Goal: Task Accomplishment & Management: Use online tool/utility

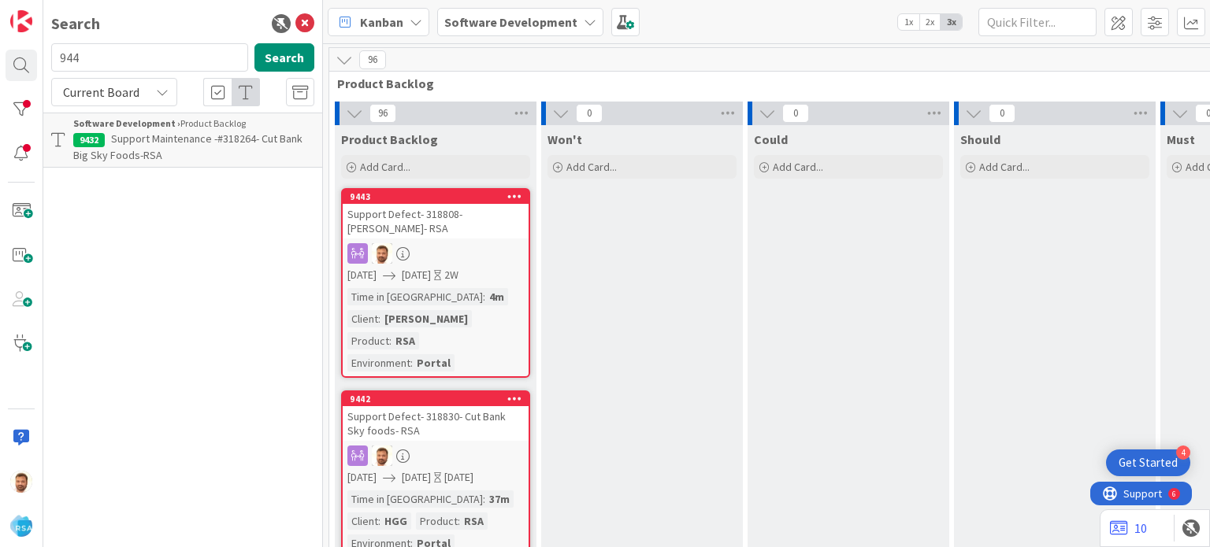
scroll to position [447, 1759]
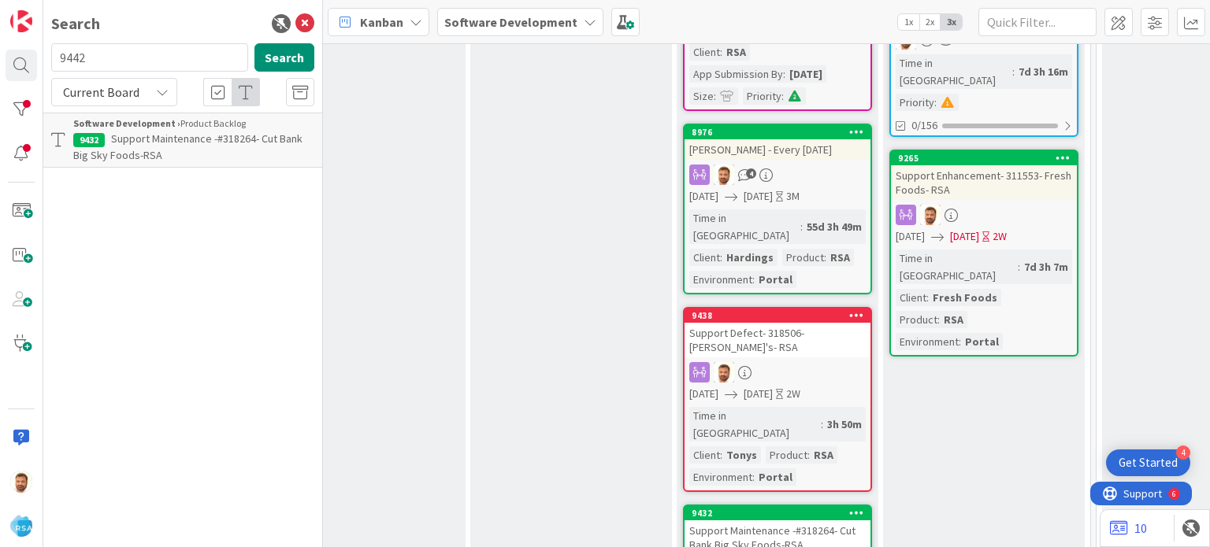
type input "9442"
click at [115, 143] on span "Support Defect- 318830- Cut Bank Sky foods- RSA" at bounding box center [181, 147] width 216 height 31
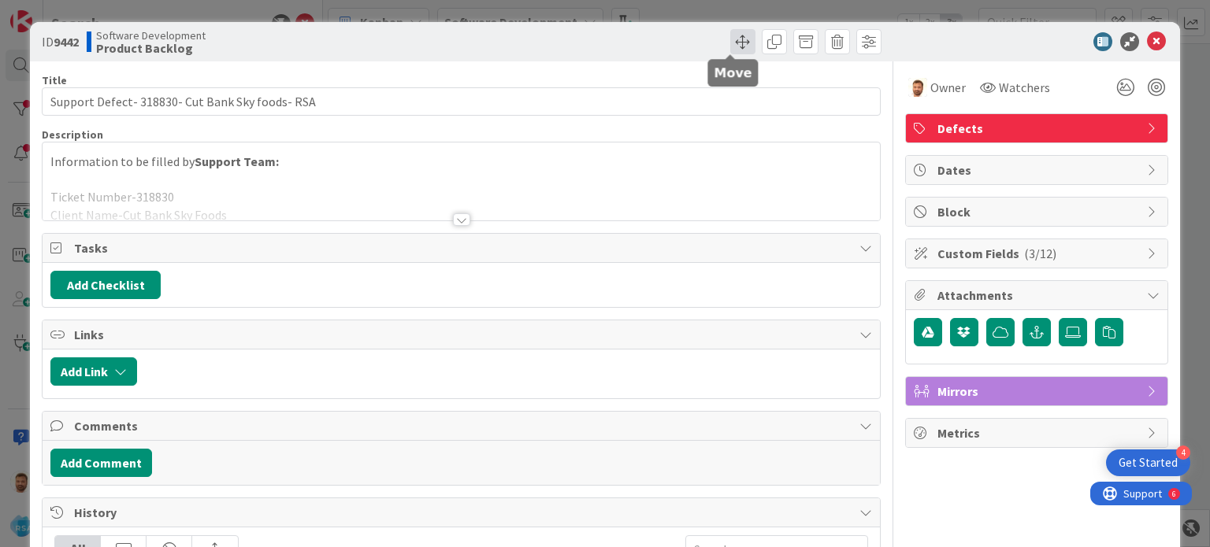
click at [732, 37] on span at bounding box center [742, 41] width 25 height 25
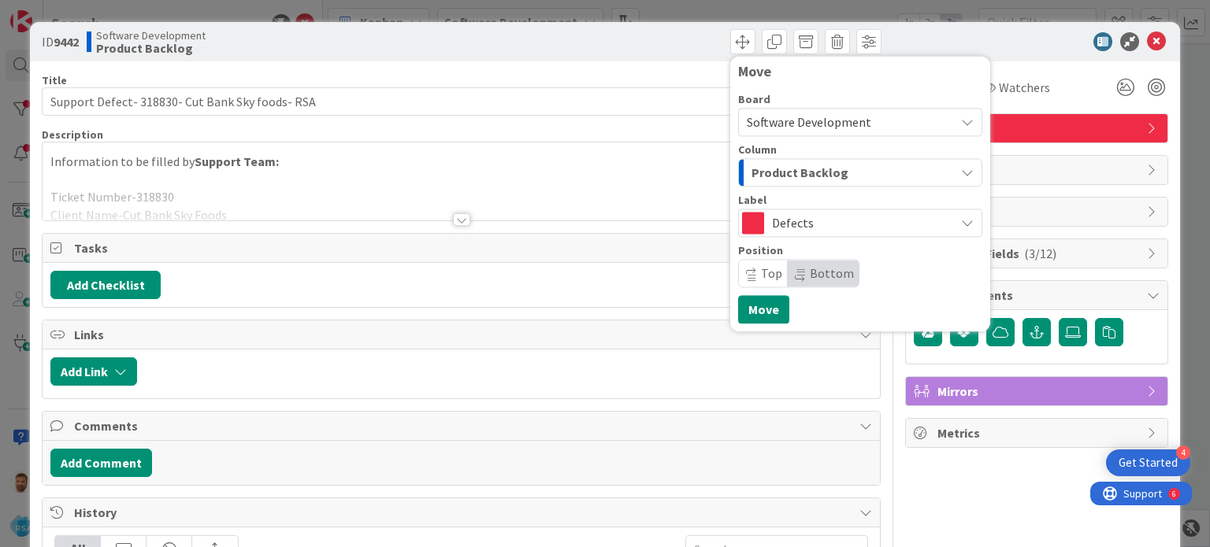
click at [761, 162] on span "Product Backlog" at bounding box center [799, 172] width 97 height 20
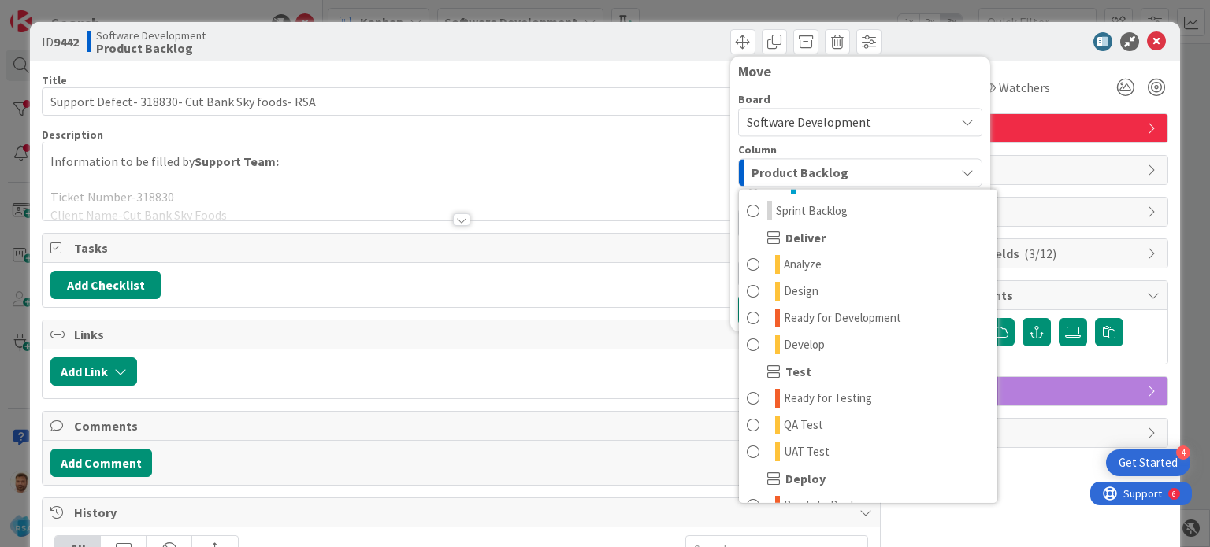
scroll to position [299, 0]
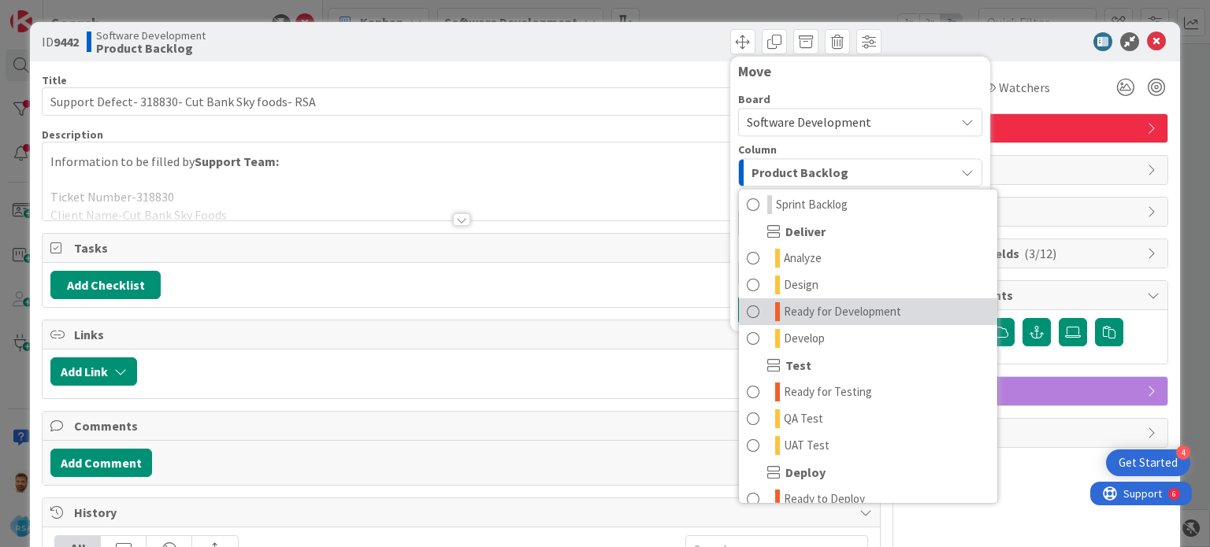
click at [825, 314] on span "Ready for Development" at bounding box center [842, 311] width 117 height 19
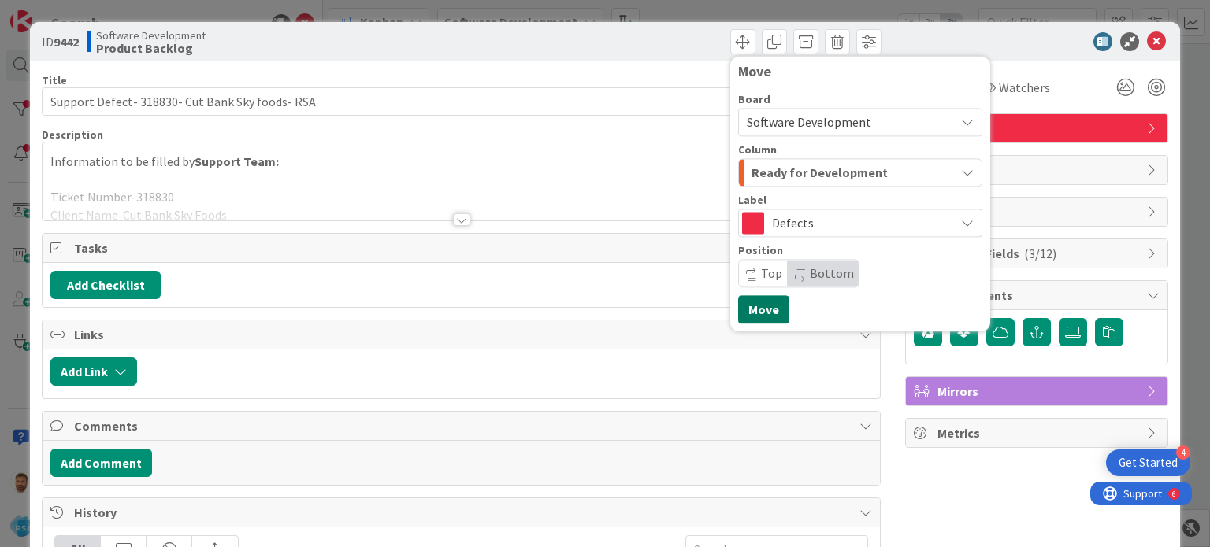
click at [743, 302] on button "Move" at bounding box center [763, 309] width 51 height 28
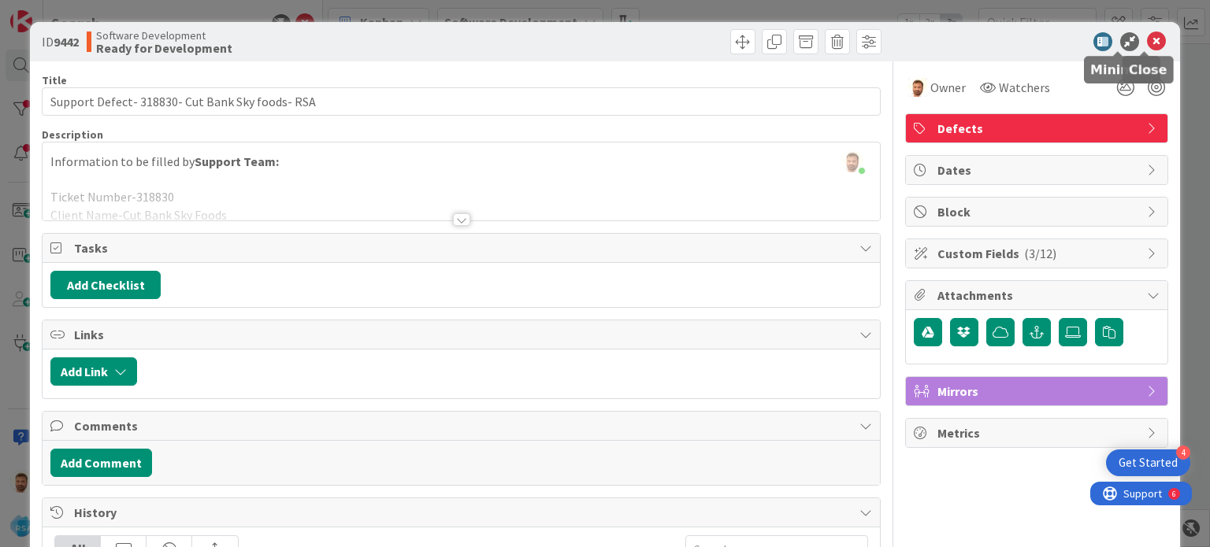
click at [1147, 40] on icon at bounding box center [1156, 41] width 19 height 19
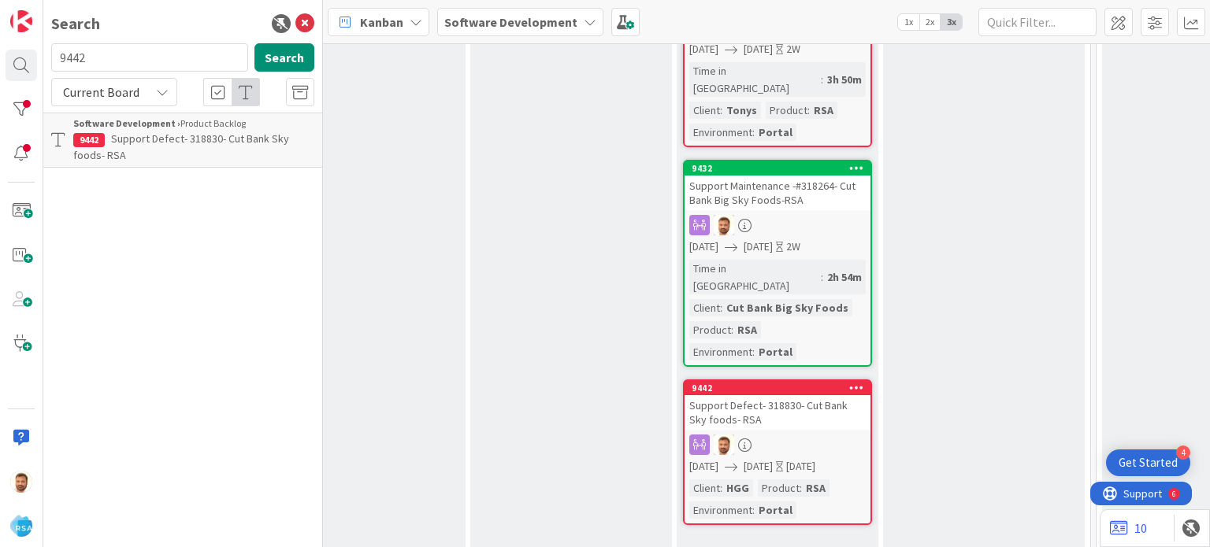
scroll to position [793, 1759]
click at [767, 395] on div "Support Defect- 318830- Cut Bank Sky foods- RSA" at bounding box center [777, 412] width 186 height 35
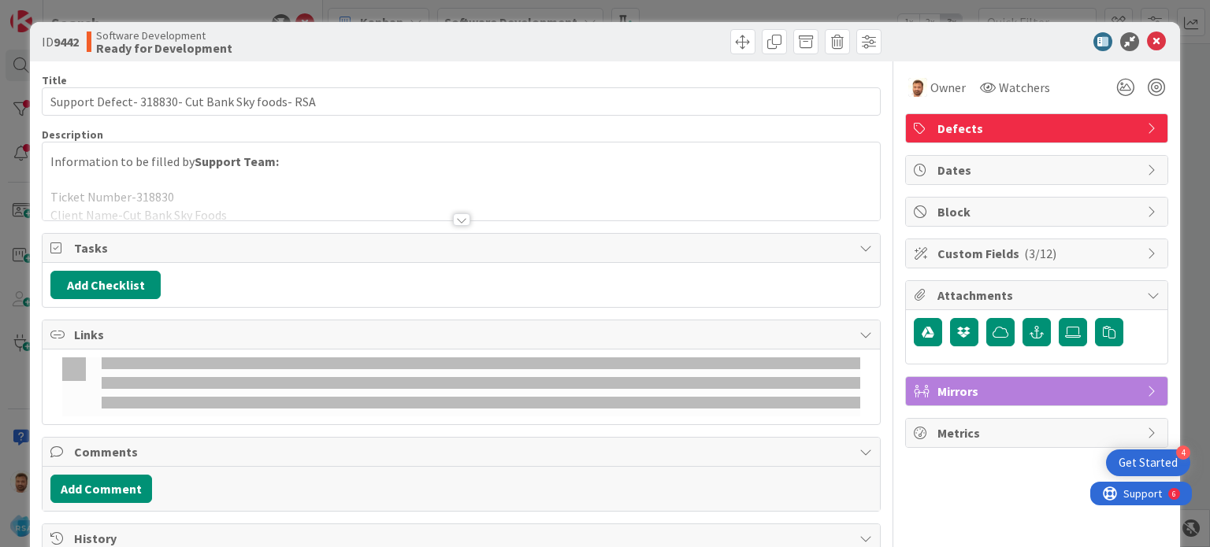
click at [151, 443] on span "Comments" at bounding box center [462, 452] width 776 height 19
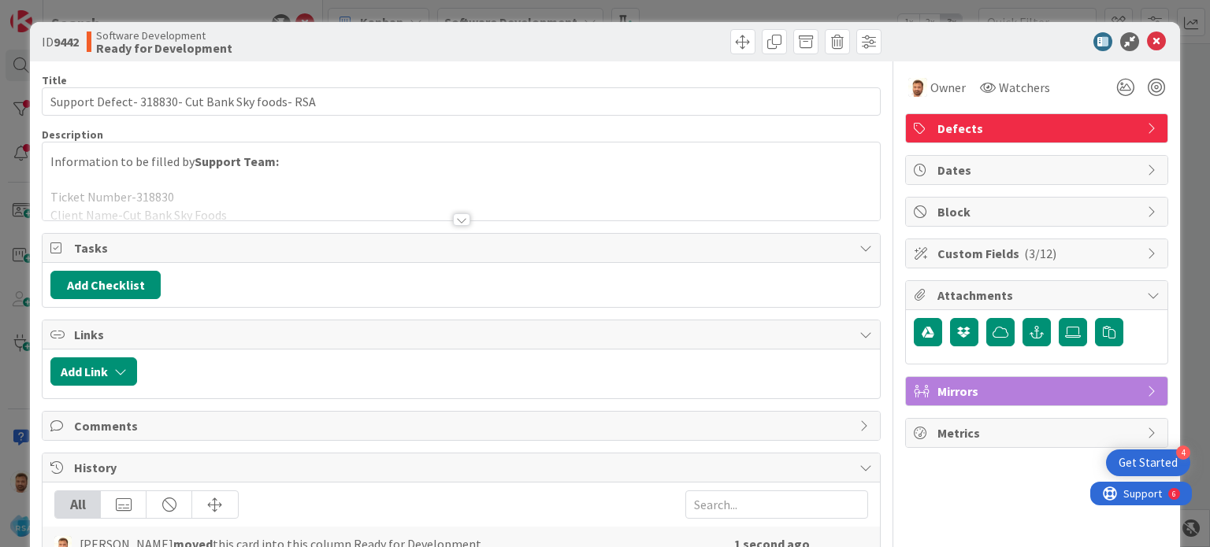
click at [110, 339] on span "Links" at bounding box center [462, 334] width 776 height 19
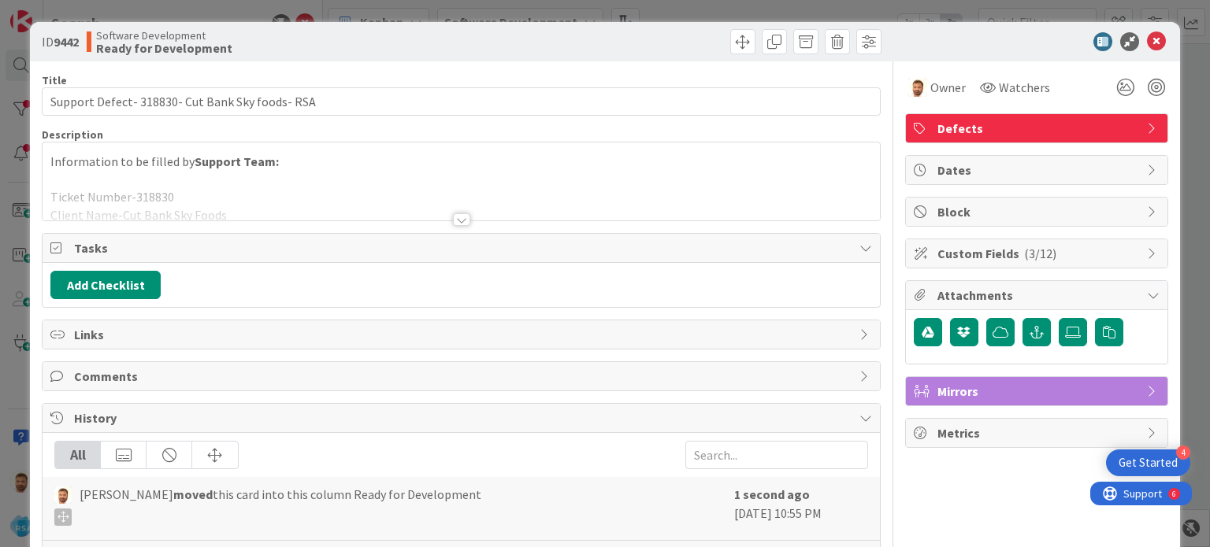
click at [110, 339] on span "Links" at bounding box center [462, 334] width 776 height 19
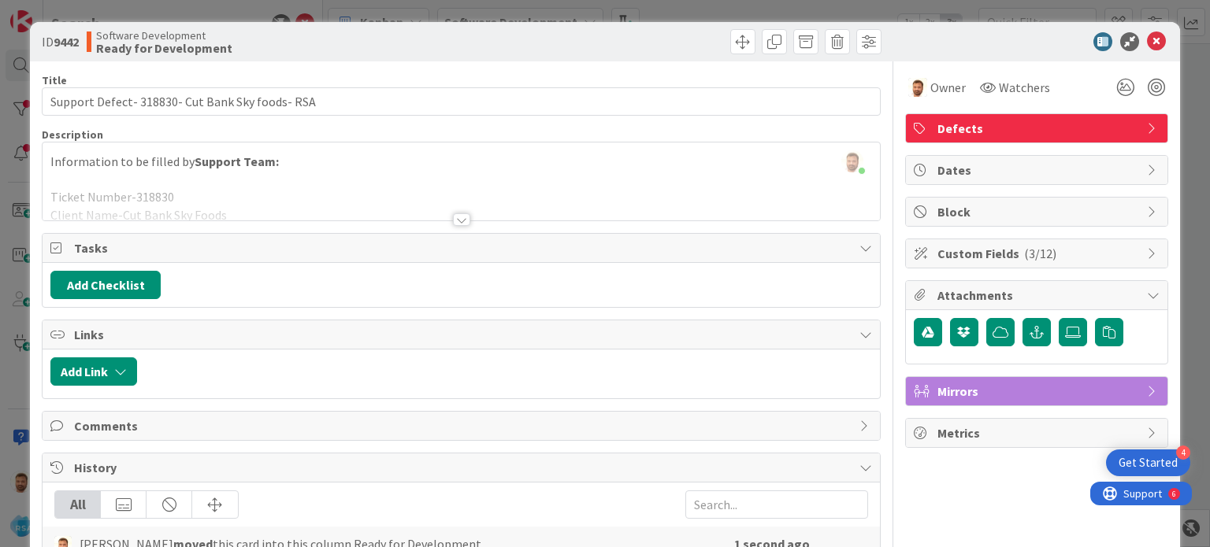
click at [110, 339] on span "Links" at bounding box center [462, 334] width 776 height 19
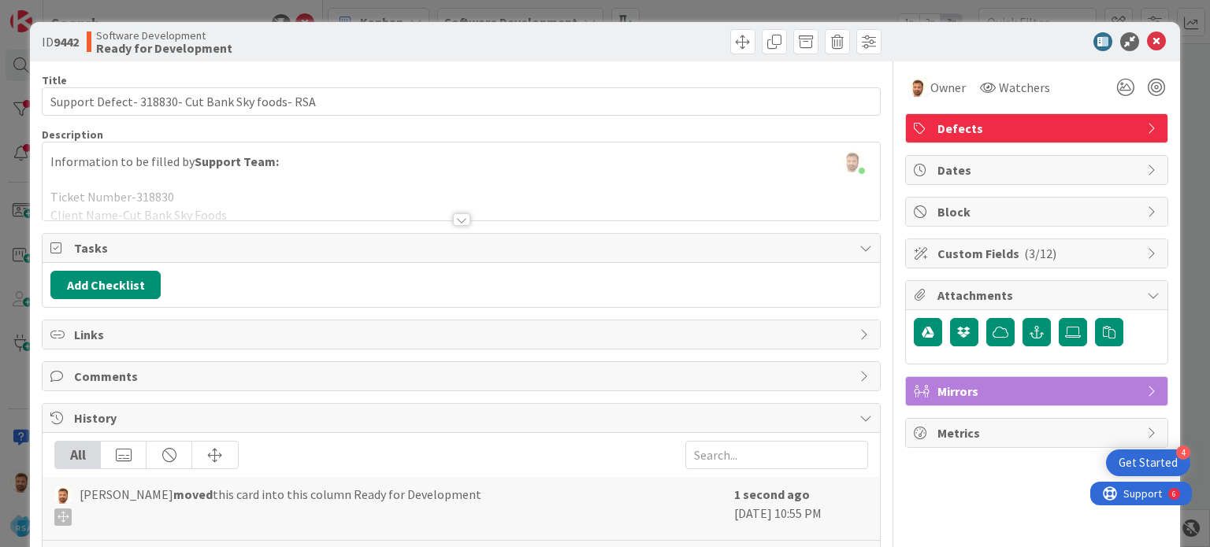
click at [110, 339] on span "Links" at bounding box center [462, 334] width 776 height 19
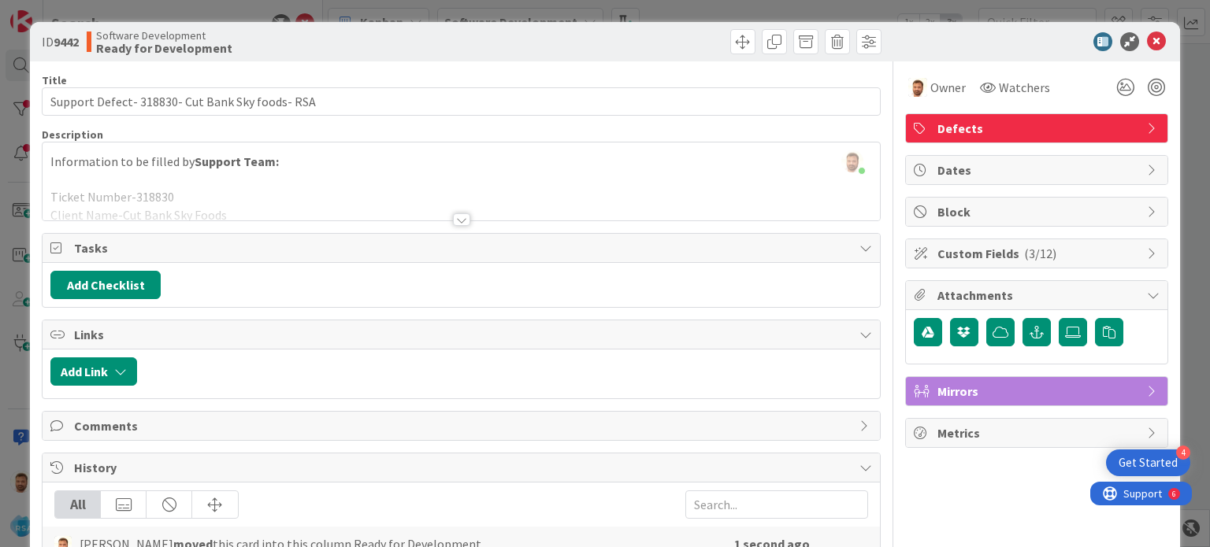
click at [110, 339] on span "Links" at bounding box center [462, 334] width 776 height 19
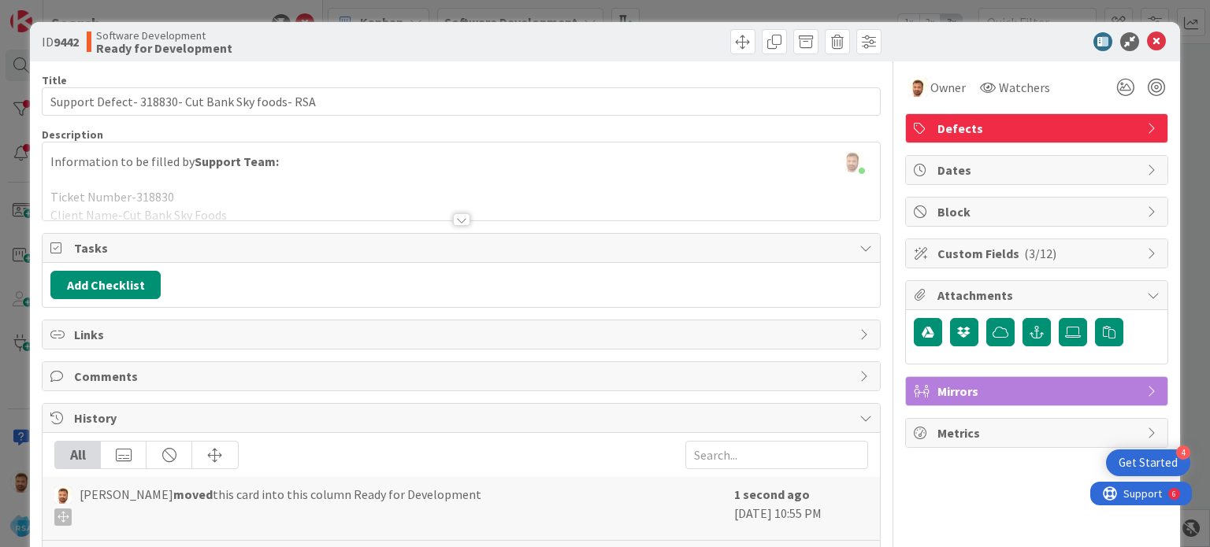
click at [110, 379] on span "Comments" at bounding box center [462, 376] width 776 height 19
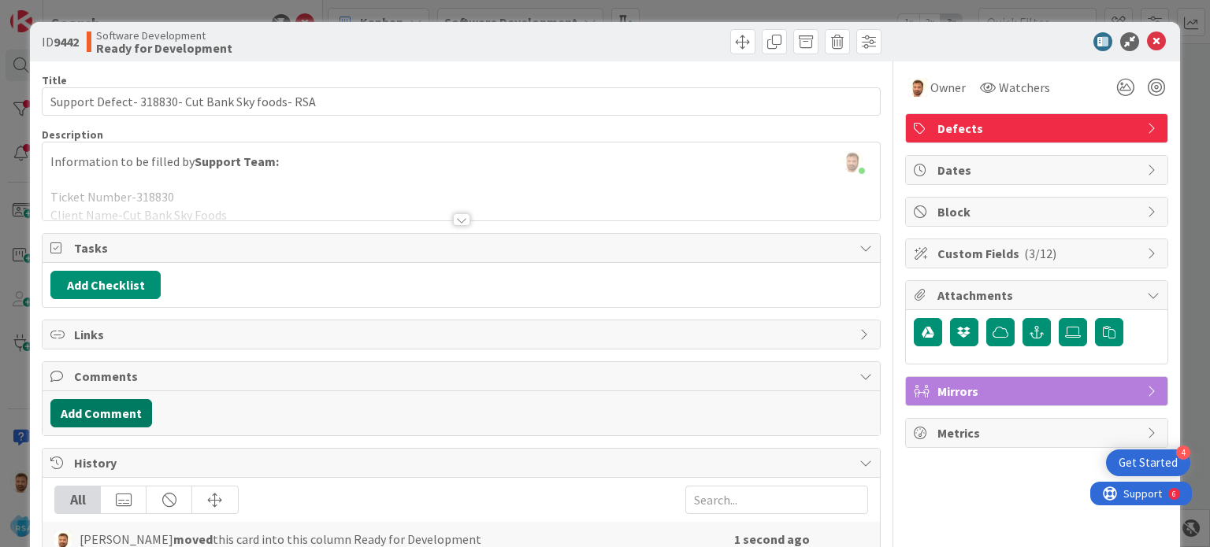
click at [101, 413] on button "Add Comment" at bounding box center [101, 413] width 102 height 28
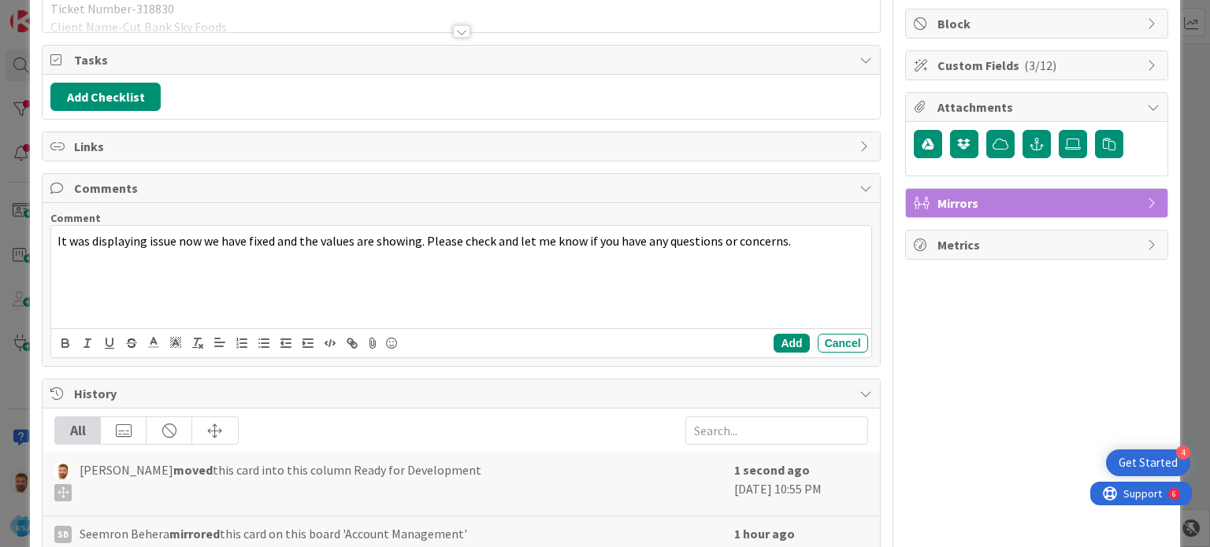
scroll to position [201, 0]
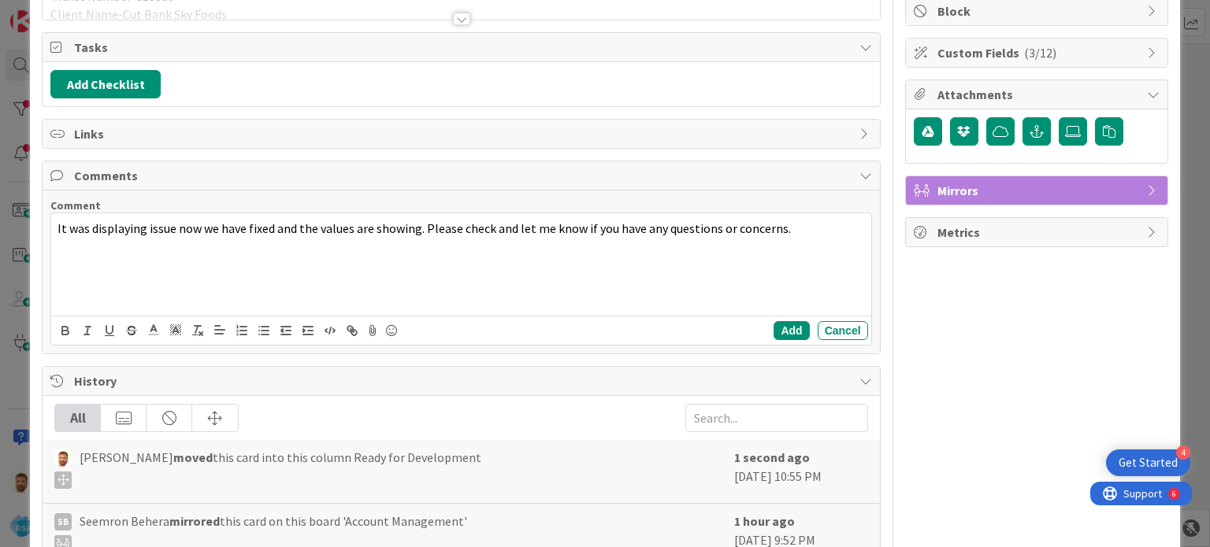
click at [773, 338] on div "Add Cancel" at bounding box center [460, 330] width 819 height 29
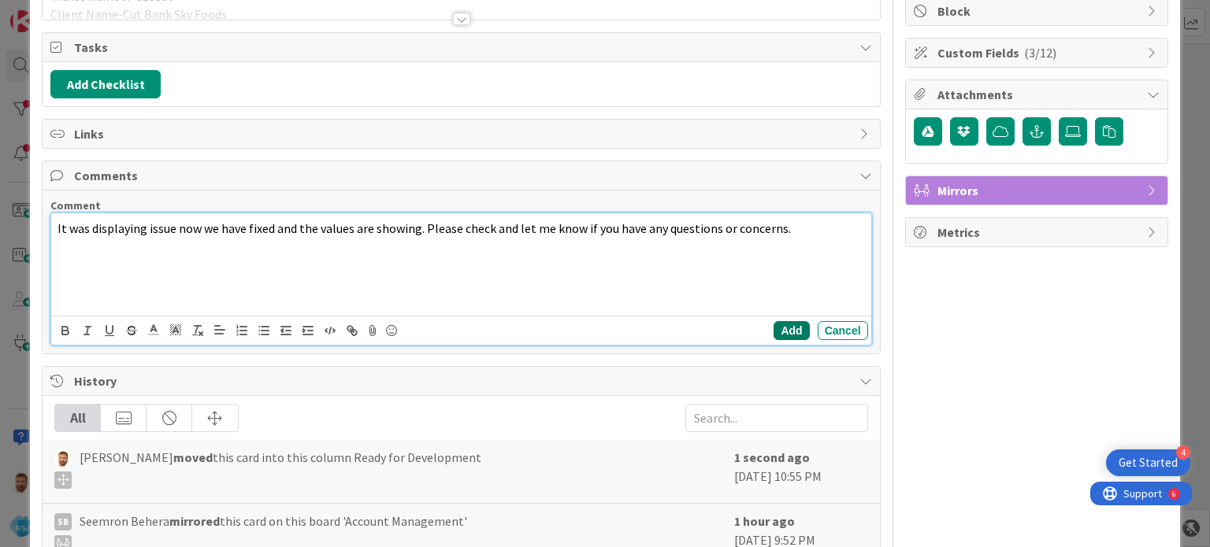
click at [775, 321] on button "Add" at bounding box center [790, 330] width 35 height 19
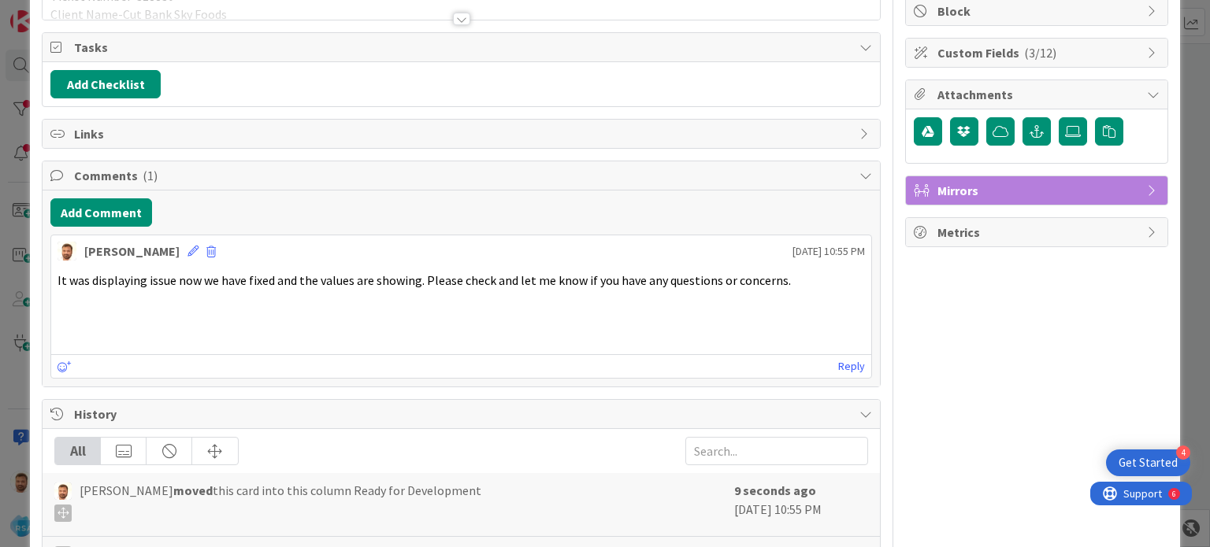
scroll to position [0, 0]
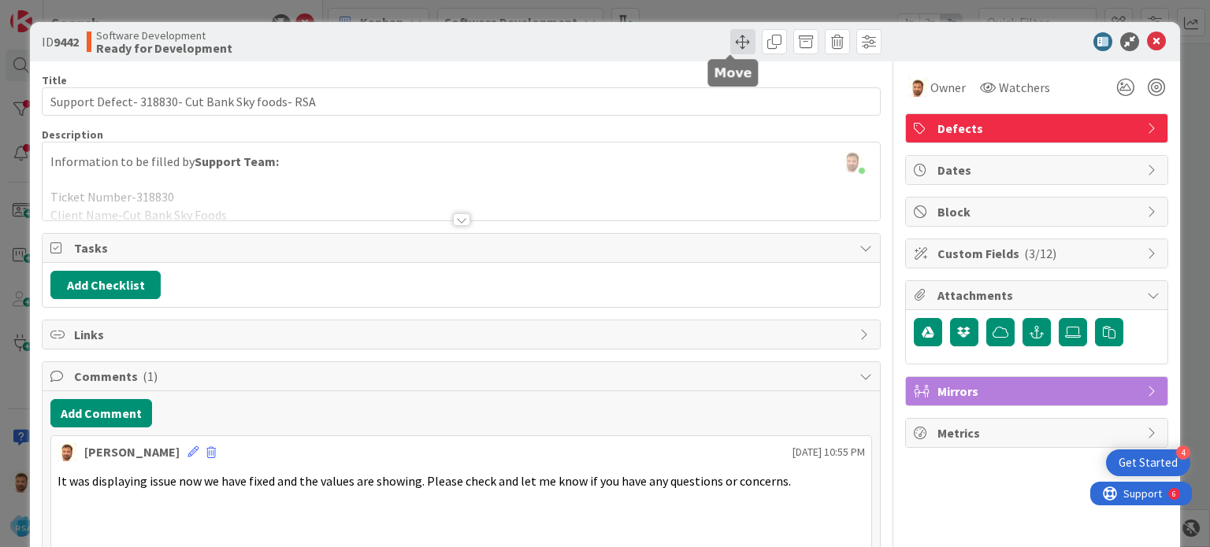
click at [730, 53] on span at bounding box center [742, 41] width 25 height 25
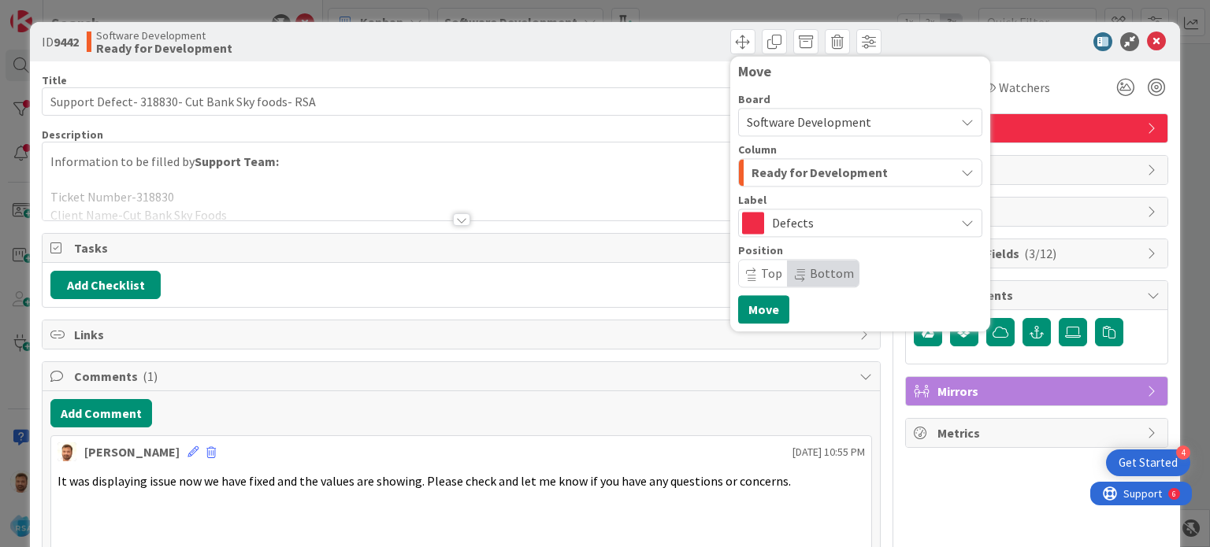
scroll to position [22, 0]
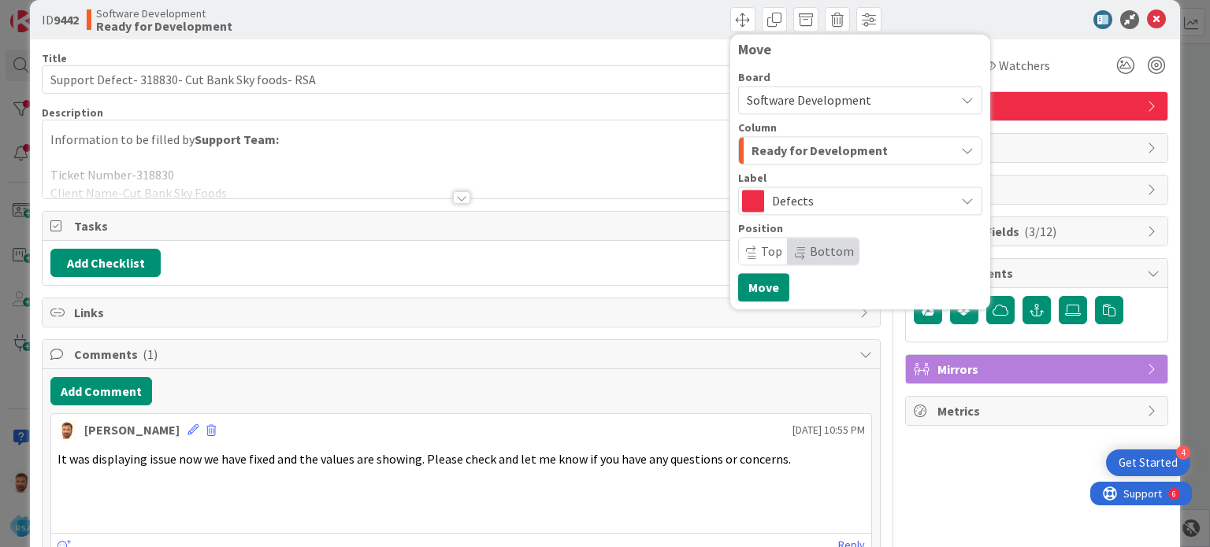
click at [809, 128] on div "Column" at bounding box center [860, 127] width 244 height 11
click at [806, 150] on span "Ready for Development" at bounding box center [819, 150] width 136 height 20
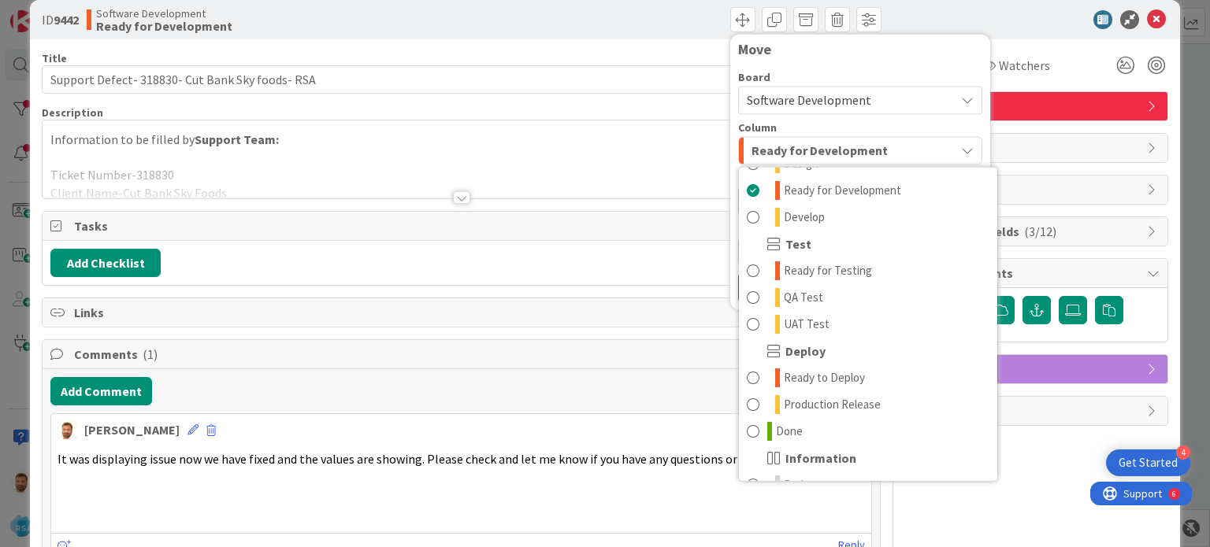
scroll to position [448, 0]
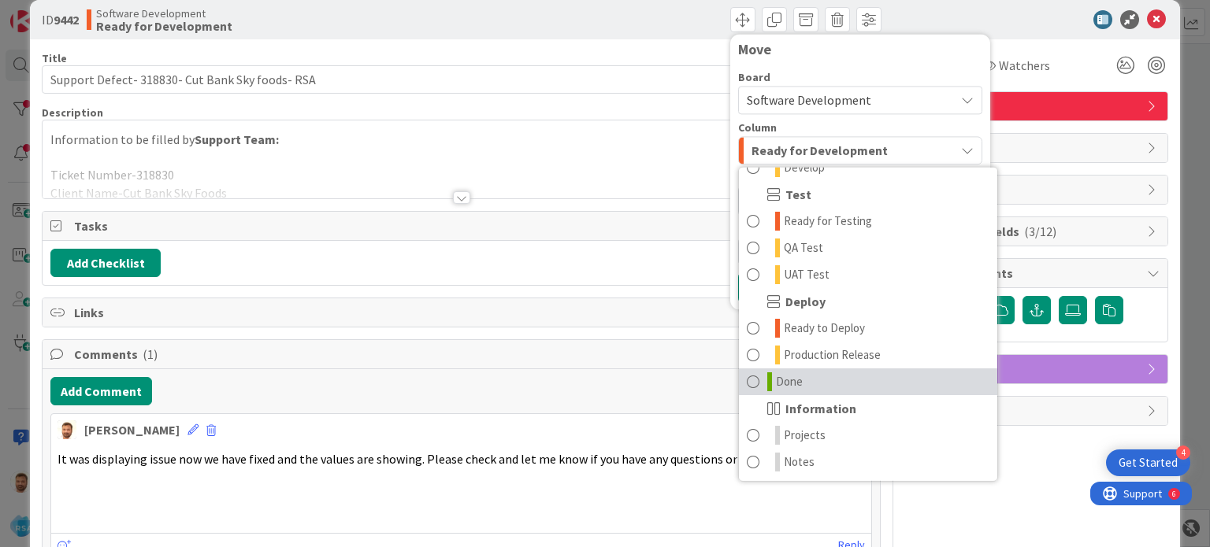
click at [747, 376] on span at bounding box center [753, 381] width 13 height 19
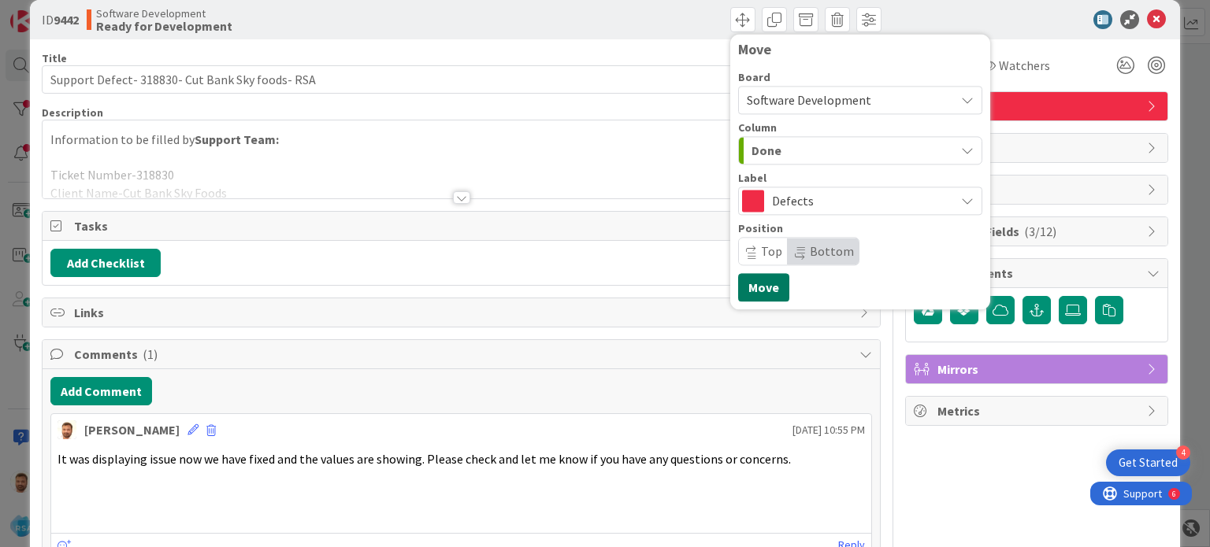
click at [748, 276] on button "Move" at bounding box center [763, 287] width 51 height 28
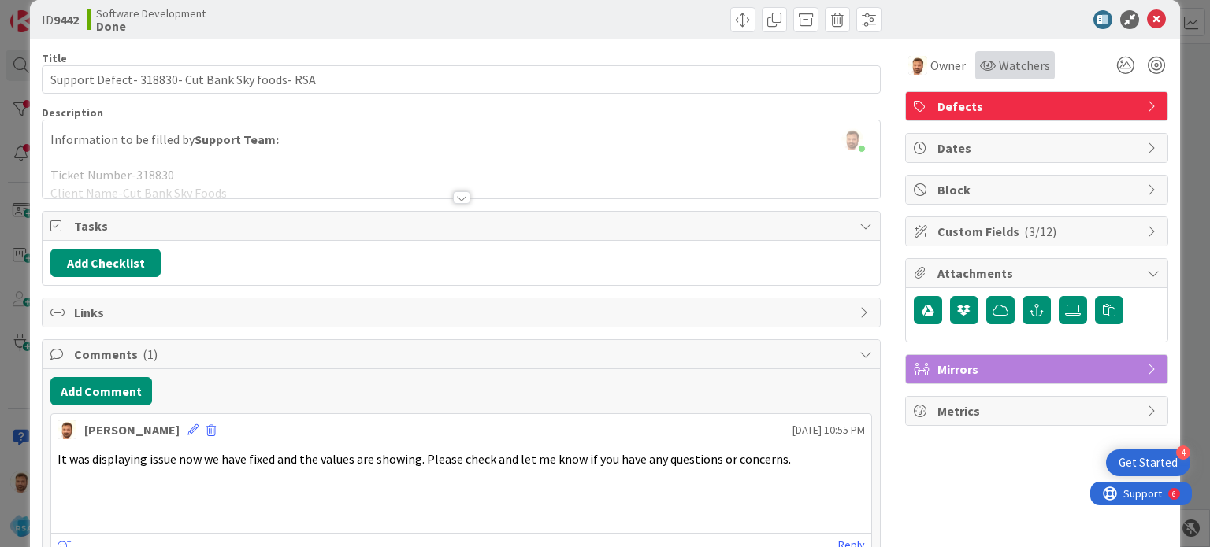
scroll to position [0, 0]
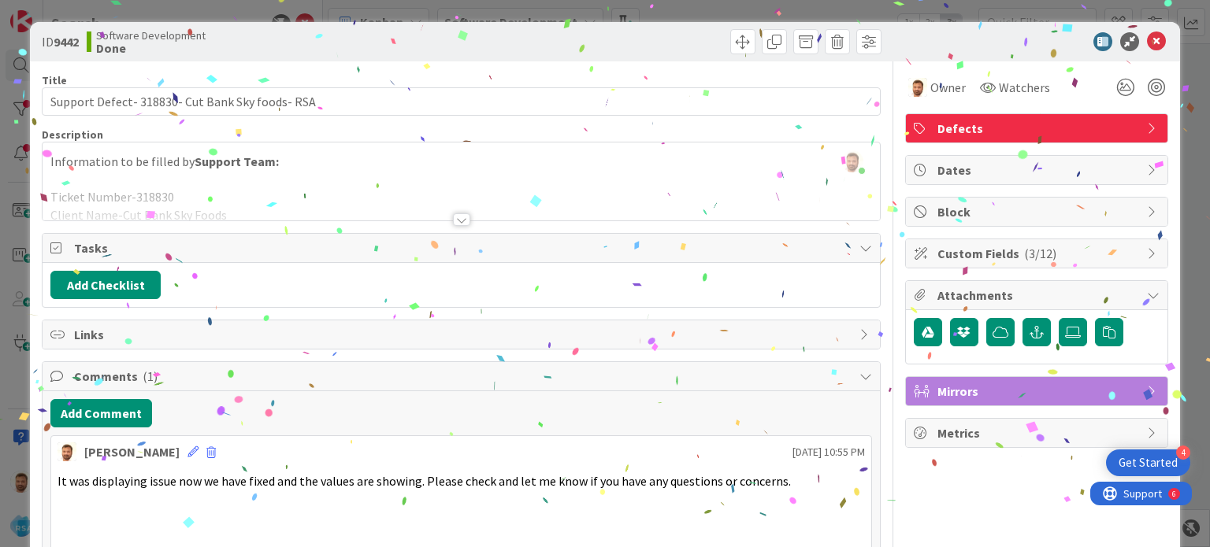
click at [1150, 40] on icon at bounding box center [1156, 41] width 19 height 19
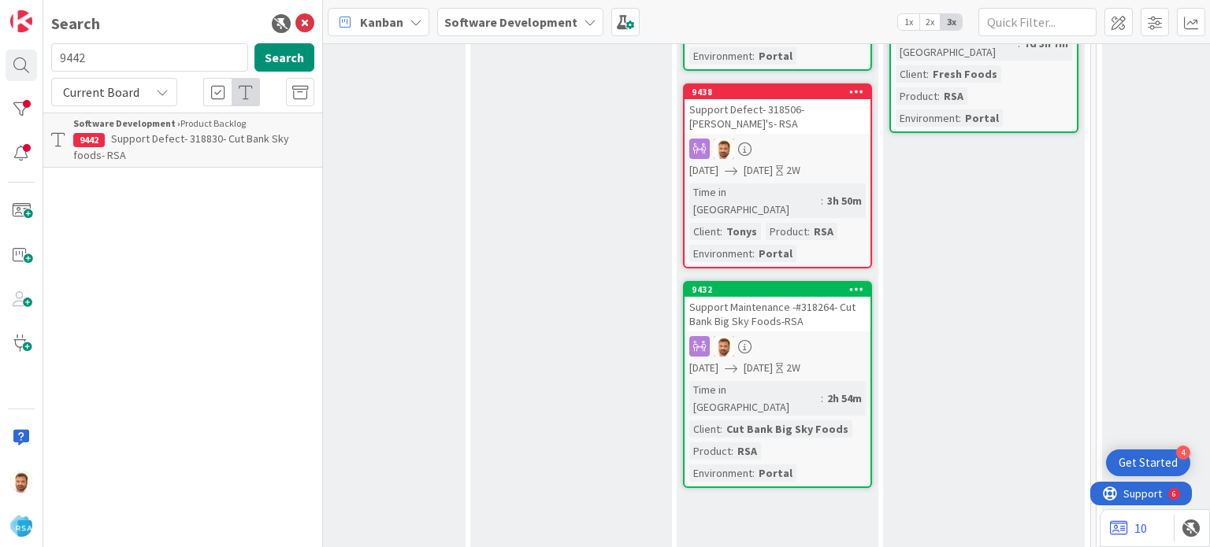
scroll to position [687, 1759]
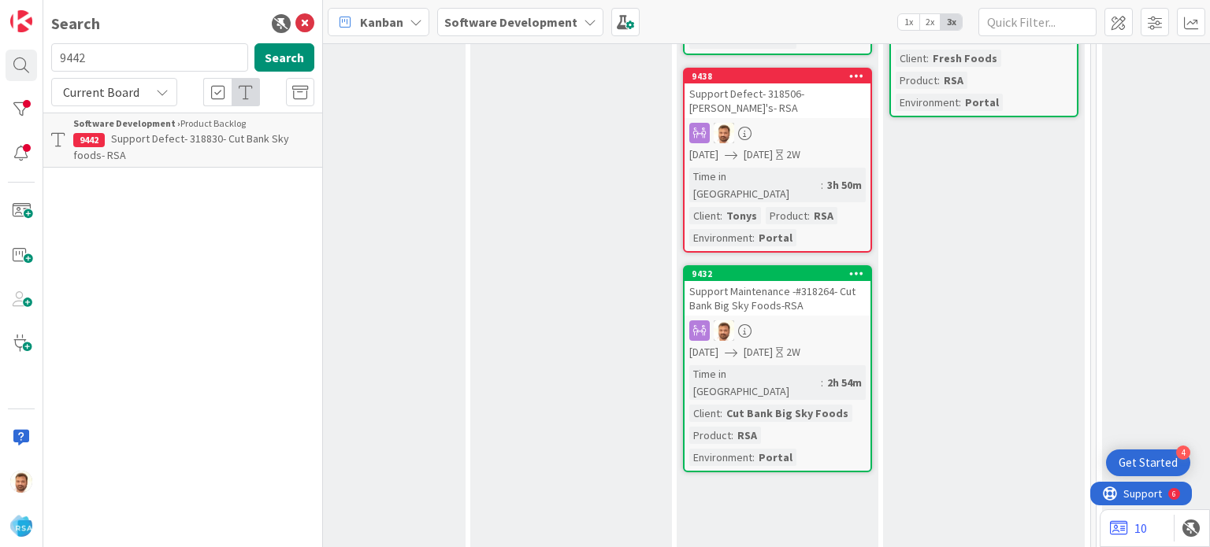
click at [731, 281] on div "Support Maintenance -#318264- Cut Bank Big Sky Foods-RSA" at bounding box center [777, 298] width 186 height 35
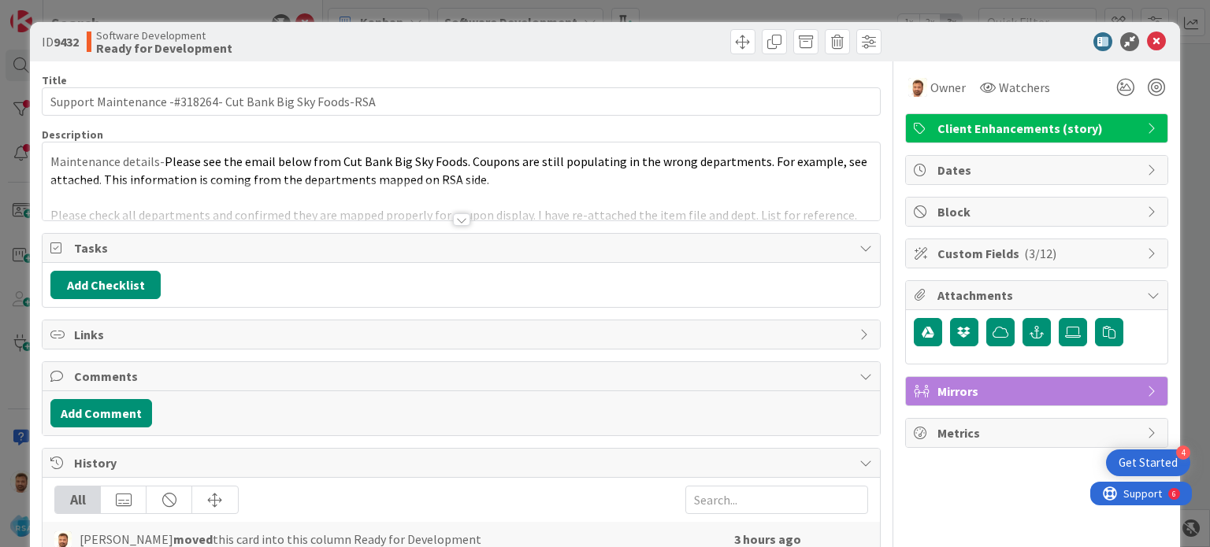
click at [457, 220] on div at bounding box center [461, 219] width 17 height 13
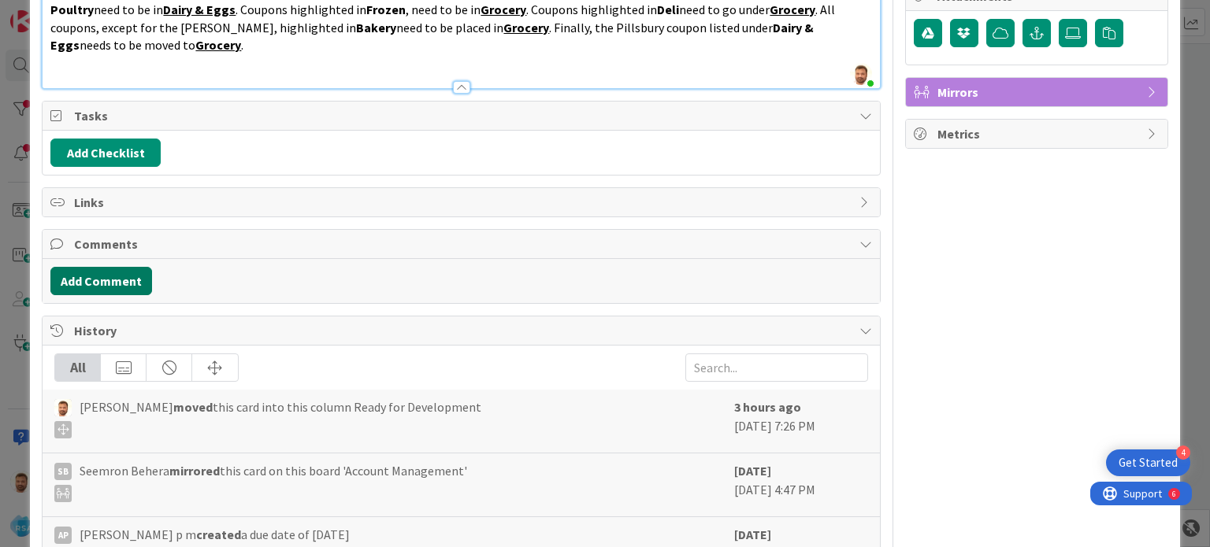
click at [132, 279] on button "Add Comment" at bounding box center [101, 281] width 102 height 28
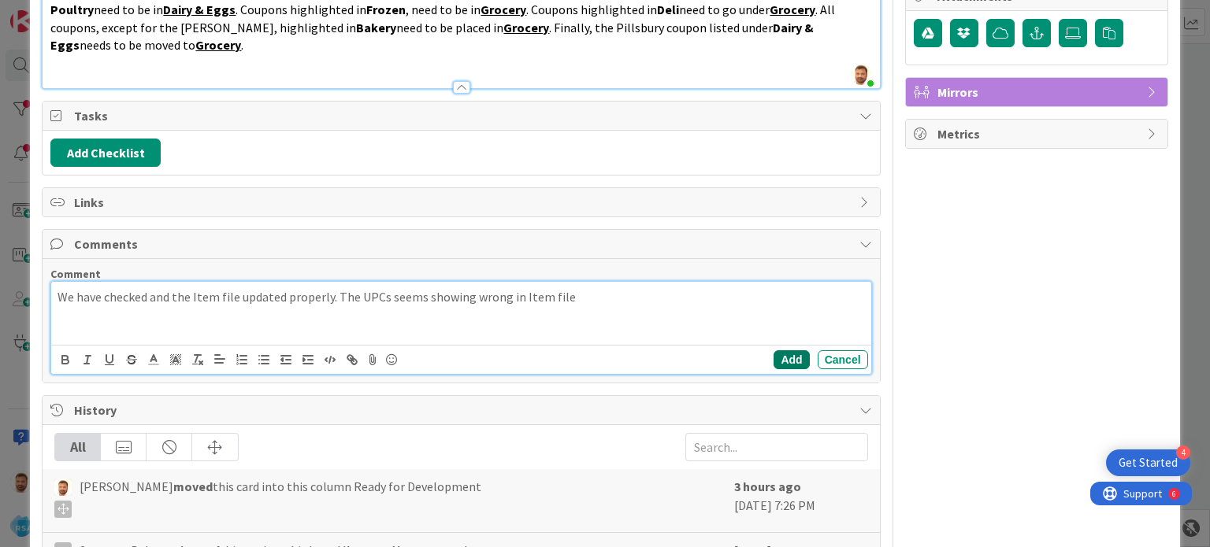
click at [785, 358] on button "Add" at bounding box center [790, 359] width 35 height 19
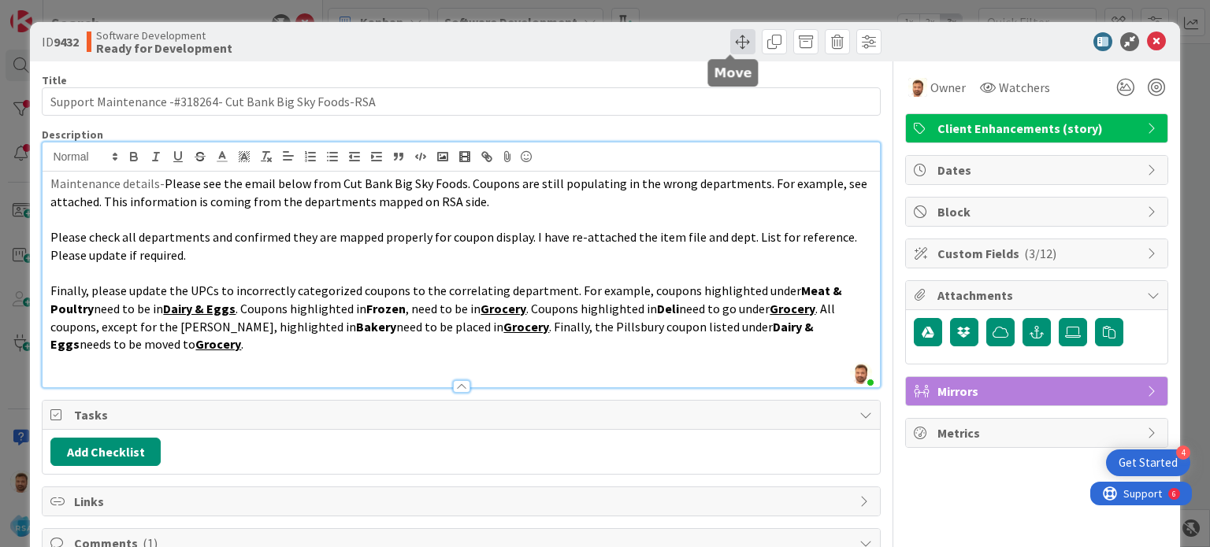
click at [733, 40] on span at bounding box center [742, 41] width 25 height 25
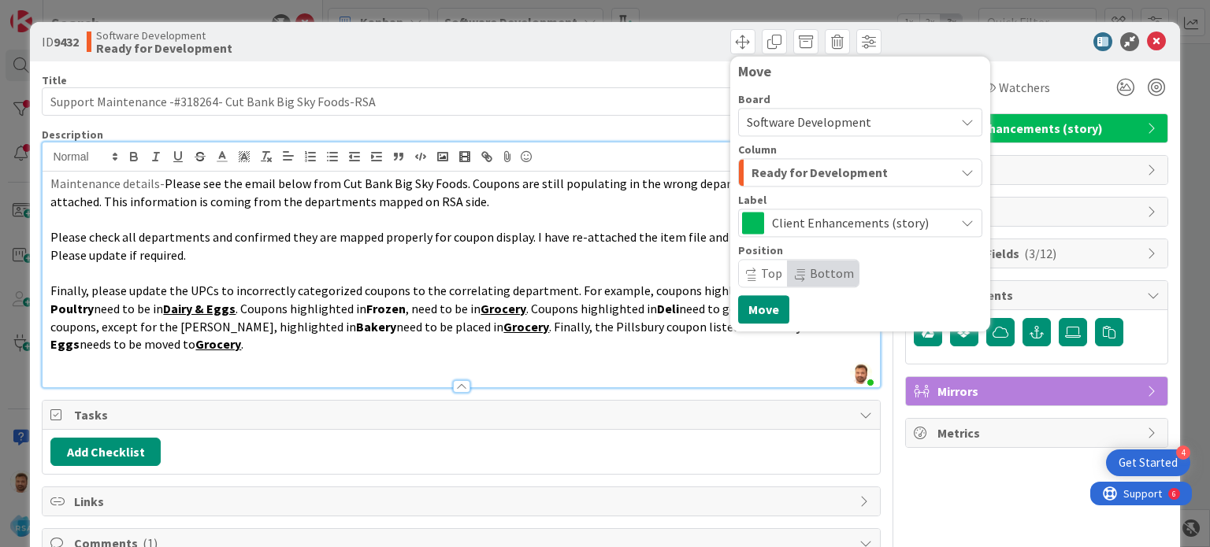
click at [781, 227] on span "Client Enhancements (story)" at bounding box center [859, 223] width 175 height 22
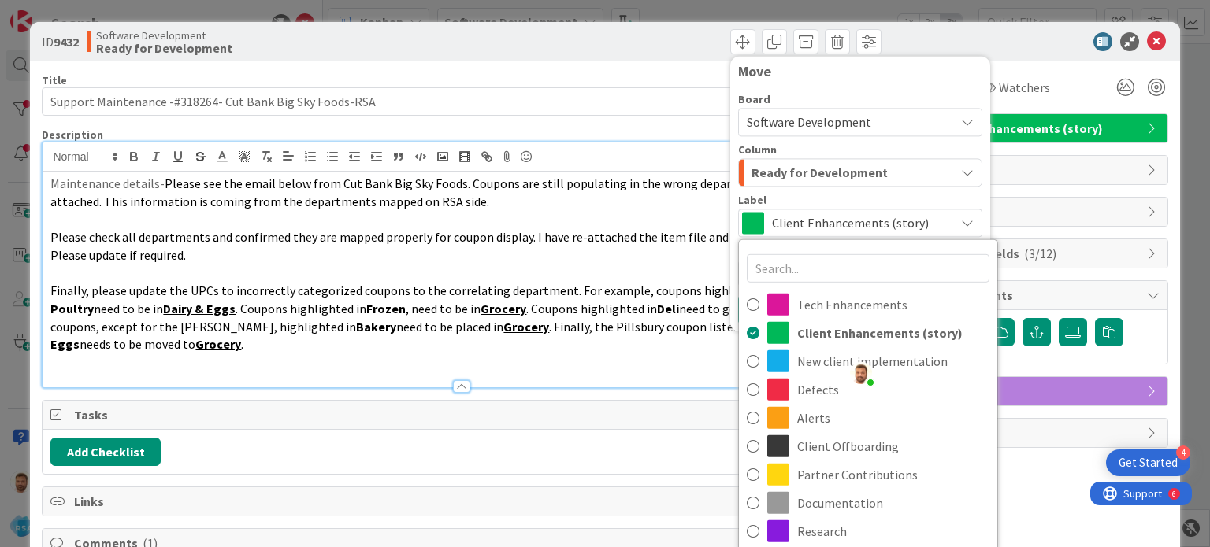
click at [777, 173] on span "Ready for Development" at bounding box center [819, 172] width 136 height 20
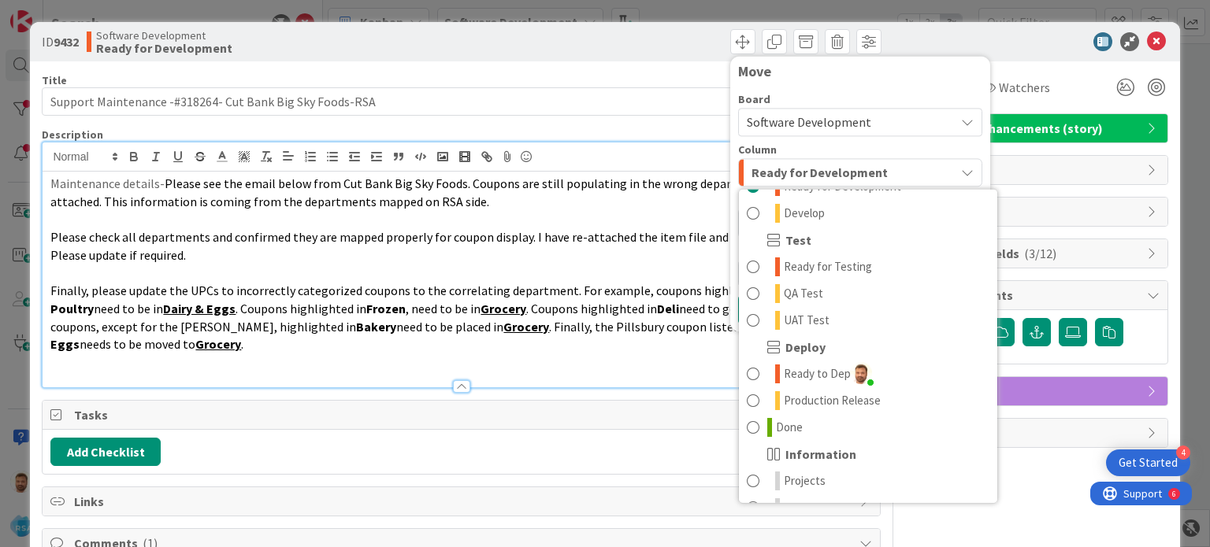
scroll to position [448, 0]
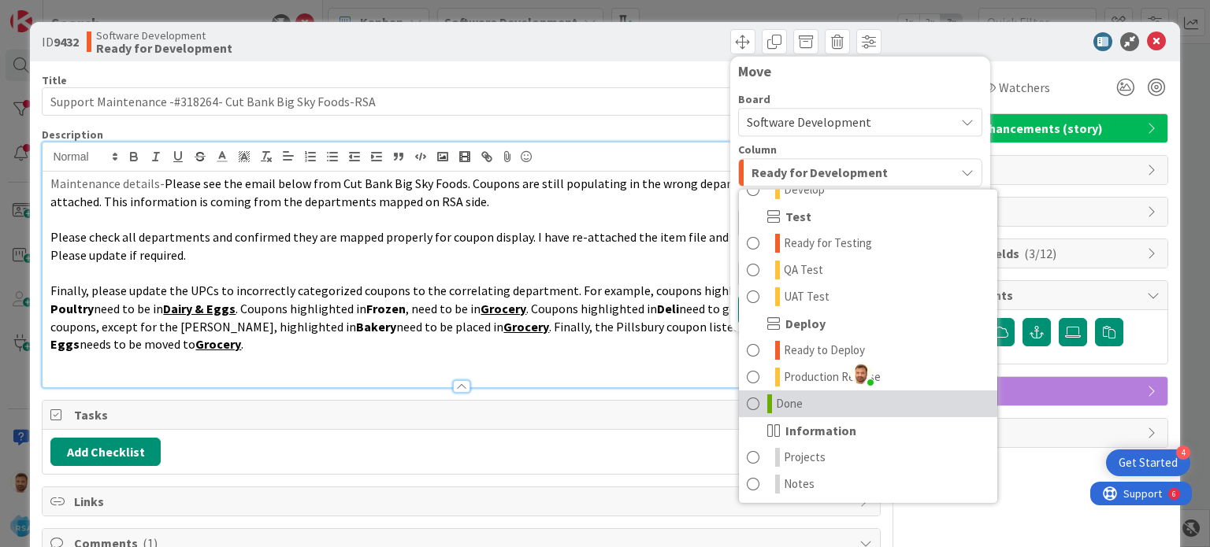
click at [747, 401] on span at bounding box center [753, 404] width 13 height 19
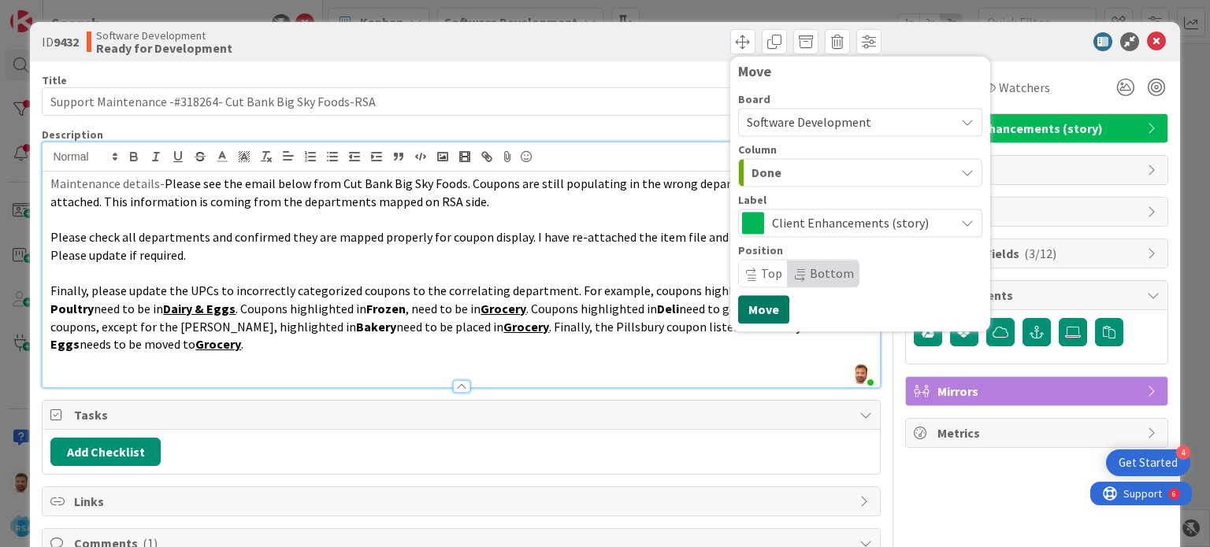
click at [743, 320] on button "Move" at bounding box center [763, 309] width 51 height 28
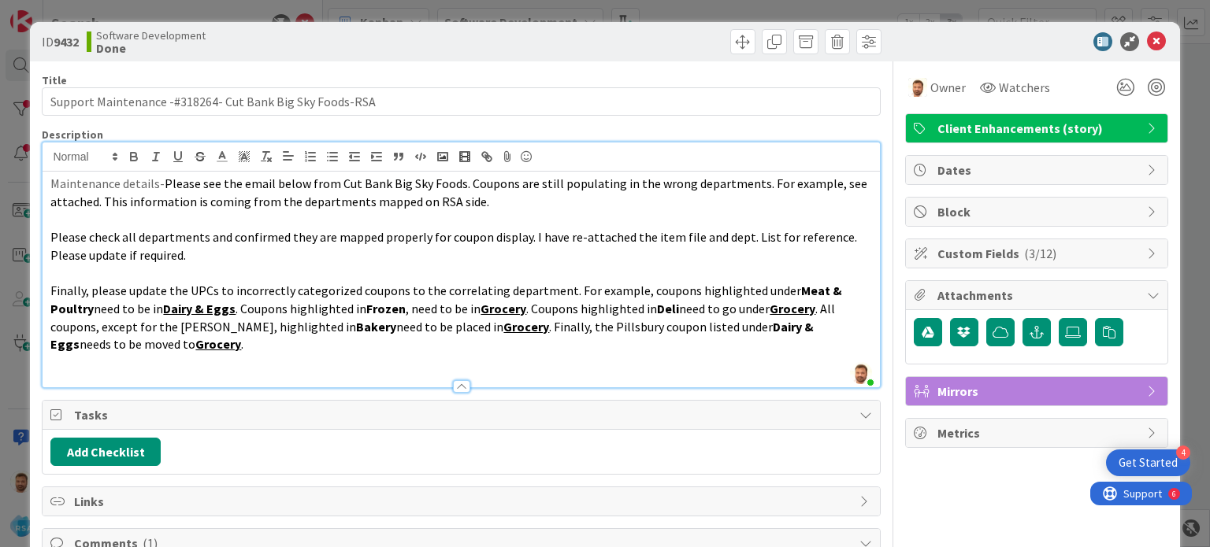
click at [1154, 35] on div at bounding box center [1028, 41] width 279 height 19
click at [1147, 43] on icon at bounding box center [1156, 41] width 19 height 19
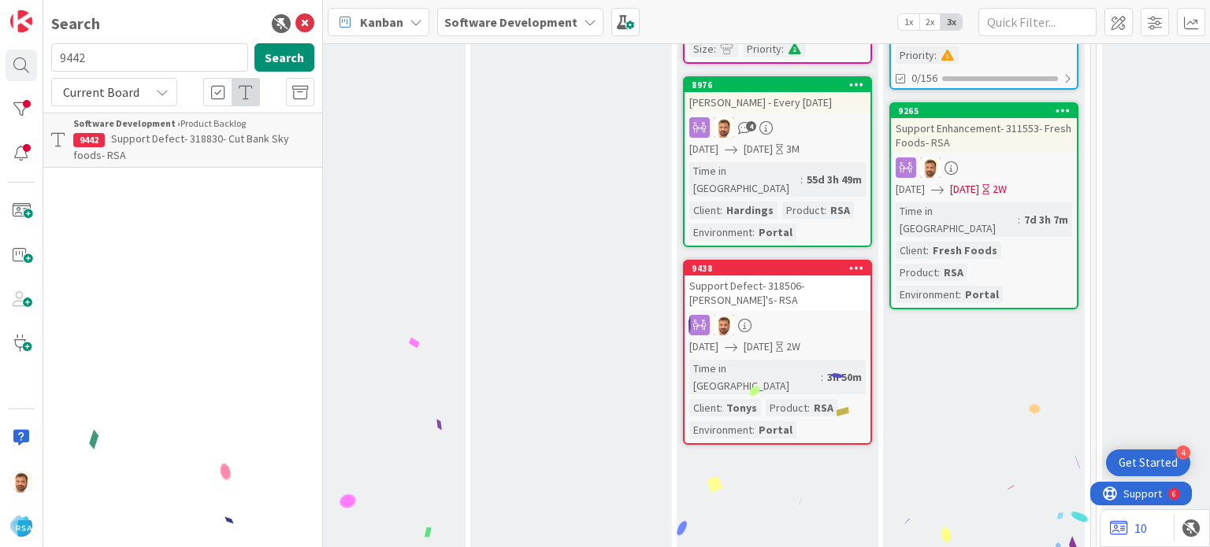
click at [771, 276] on div "Support Defect- 318506- [PERSON_NAME]'s- RSA" at bounding box center [777, 293] width 186 height 35
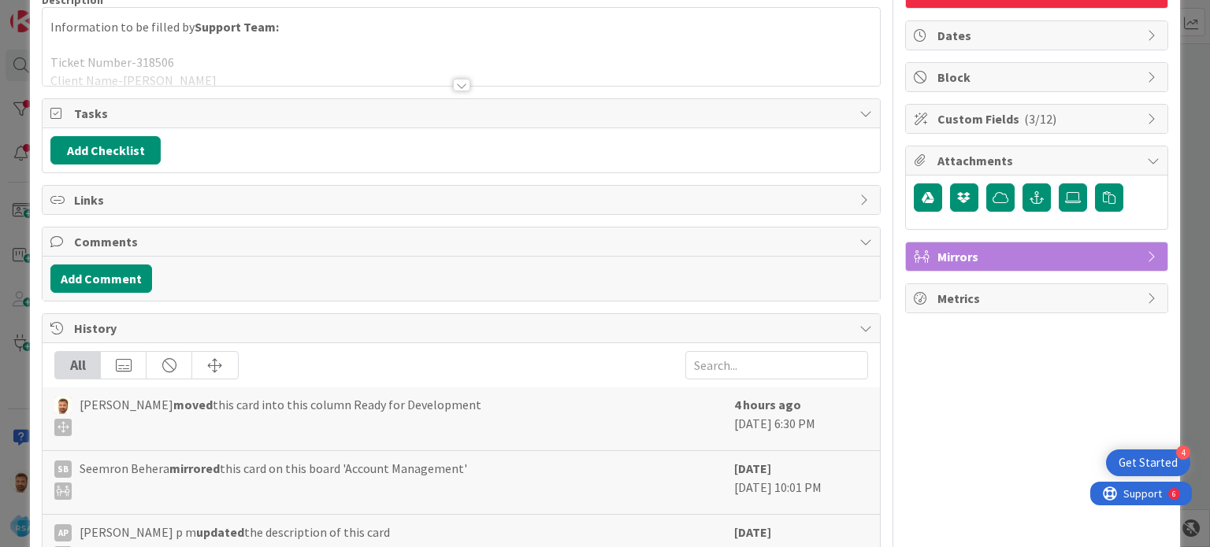
scroll to position [135, 0]
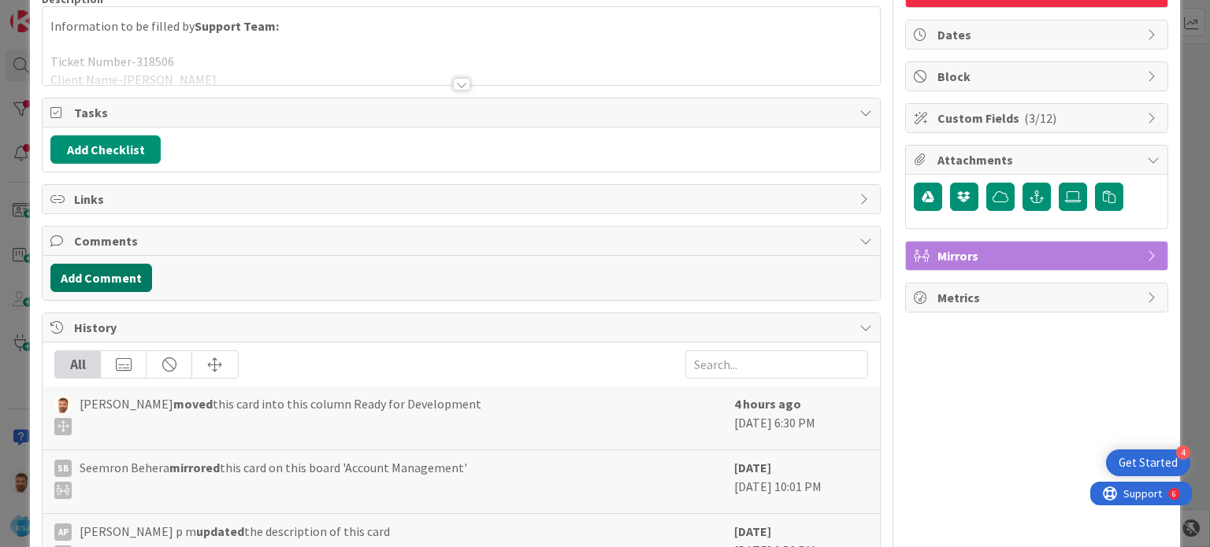
click at [132, 279] on button "Add Comment" at bounding box center [101, 278] width 102 height 28
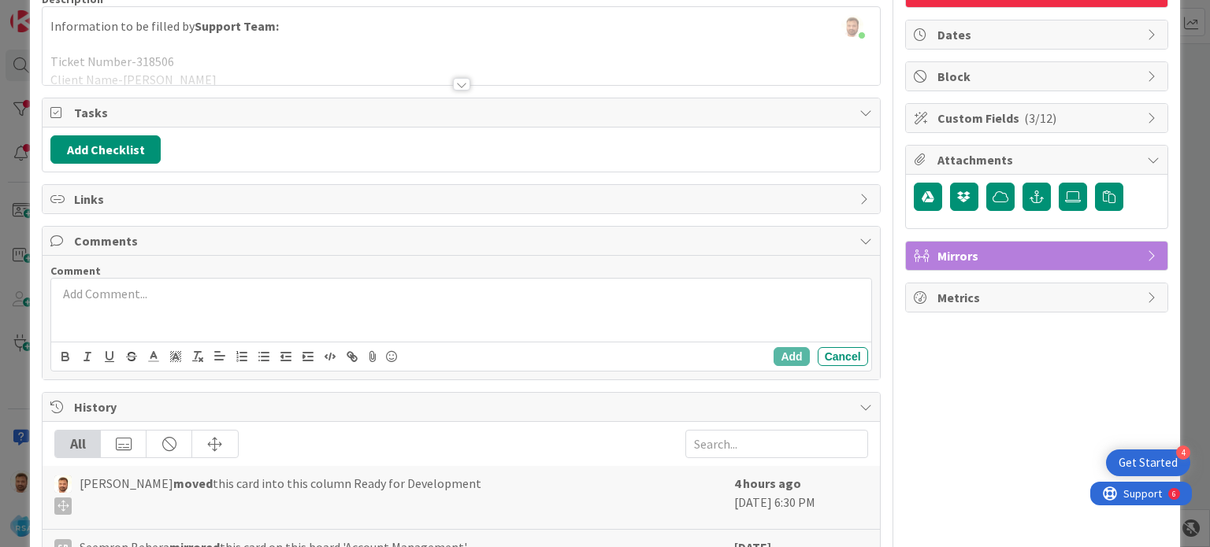
click at [134, 298] on p at bounding box center [460, 294] width 806 height 18
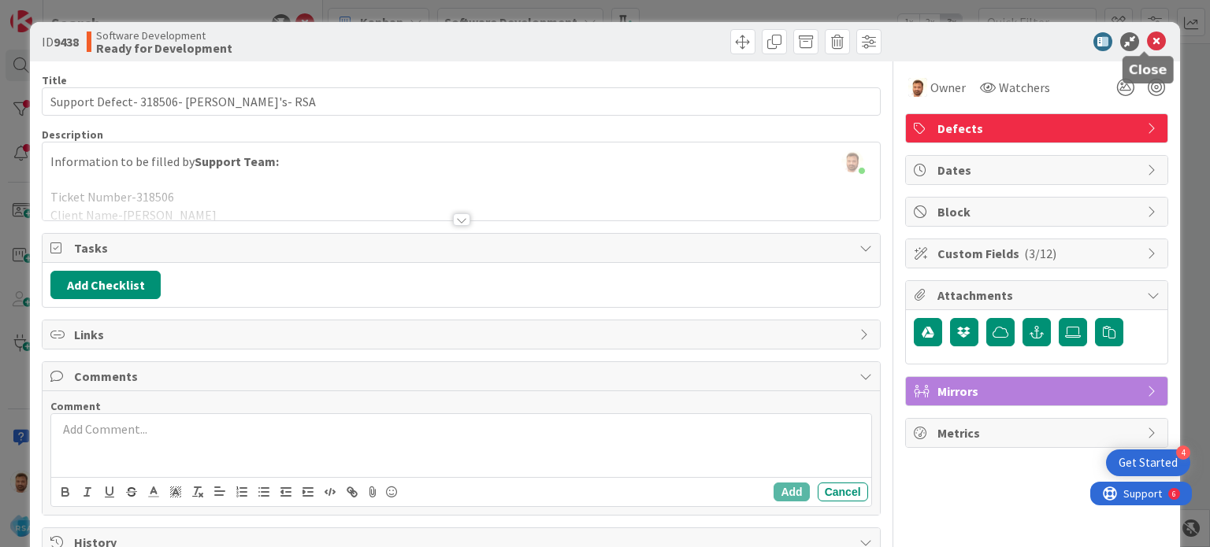
click at [1152, 46] on icon at bounding box center [1156, 41] width 19 height 19
